Goal: Information Seeking & Learning: Learn about a topic

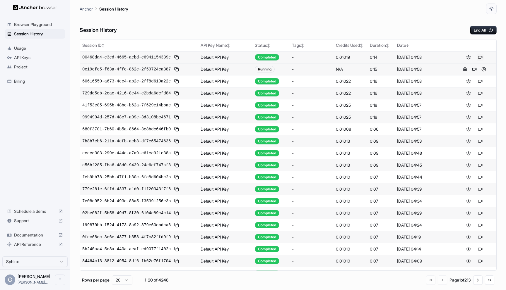
click at [478, 56] on button at bounding box center [479, 57] width 7 height 7
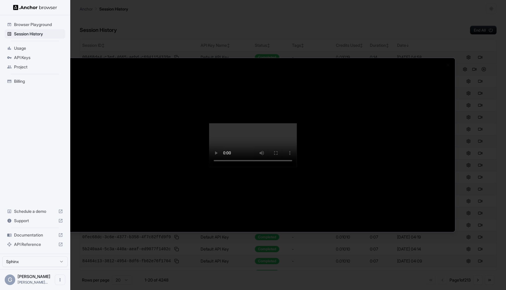
click at [494, 98] on div at bounding box center [253, 145] width 506 height 290
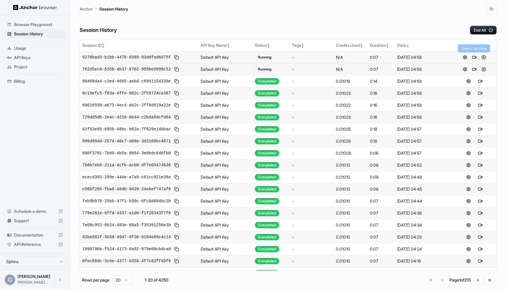
click at [474, 59] on button at bounding box center [473, 57] width 7 height 7
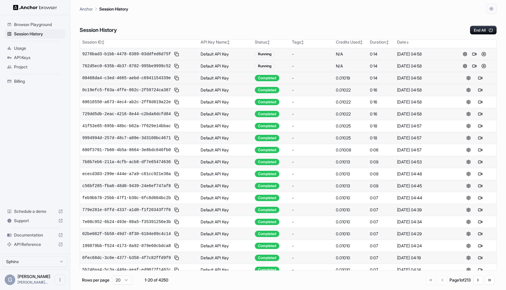
scroll to position [1, 0]
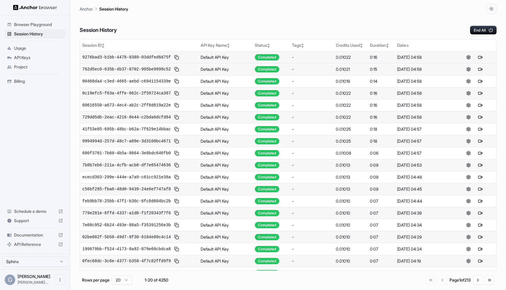
click at [479, 58] on button at bounding box center [479, 57] width 7 height 7
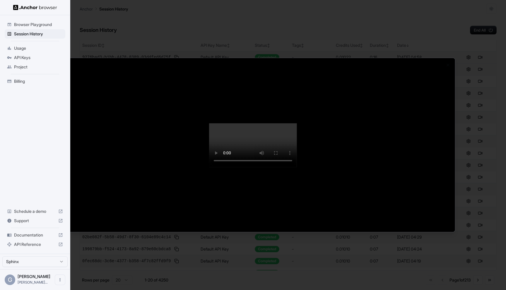
click at [248, 232] on div "Close" at bounding box center [253, 145] width 404 height 175
click at [441, 8] on div at bounding box center [253, 145] width 506 height 290
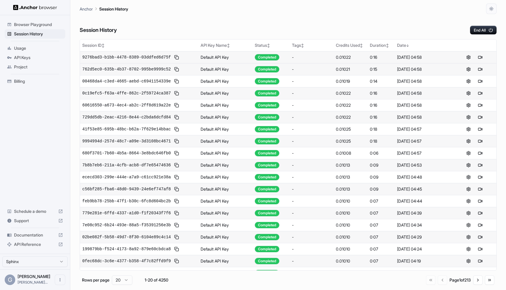
scroll to position [11, 0]
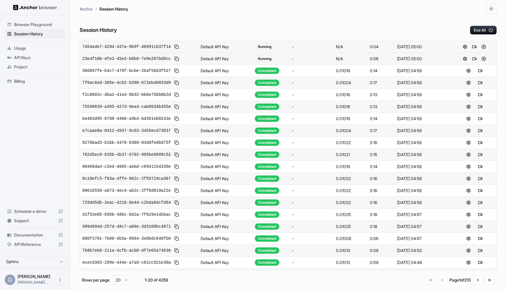
click at [236, 23] on div "Session History End All" at bounding box center [288, 24] width 417 height 20
click at [231, 20] on div "Session History End All" at bounding box center [288, 24] width 417 height 20
click at [231, 19] on div "Session History End All" at bounding box center [288, 24] width 417 height 20
click at [232, 19] on div "Session History End All" at bounding box center [288, 24] width 417 height 20
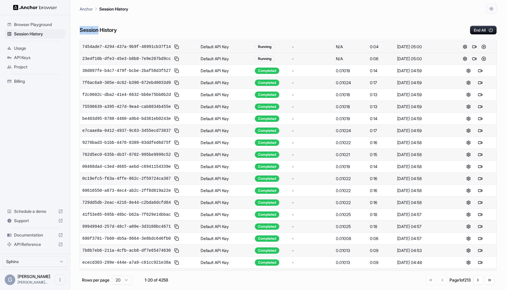
click at [232, 19] on div "Session History End All" at bounding box center [288, 24] width 417 height 20
click at [233, 18] on div "Session History End All" at bounding box center [288, 24] width 417 height 20
click at [239, 16] on div "Session History End All" at bounding box center [288, 24] width 417 height 20
click at [241, 16] on div "Session History End All" at bounding box center [288, 24] width 417 height 20
